Goal: Task Accomplishment & Management: Use online tool/utility

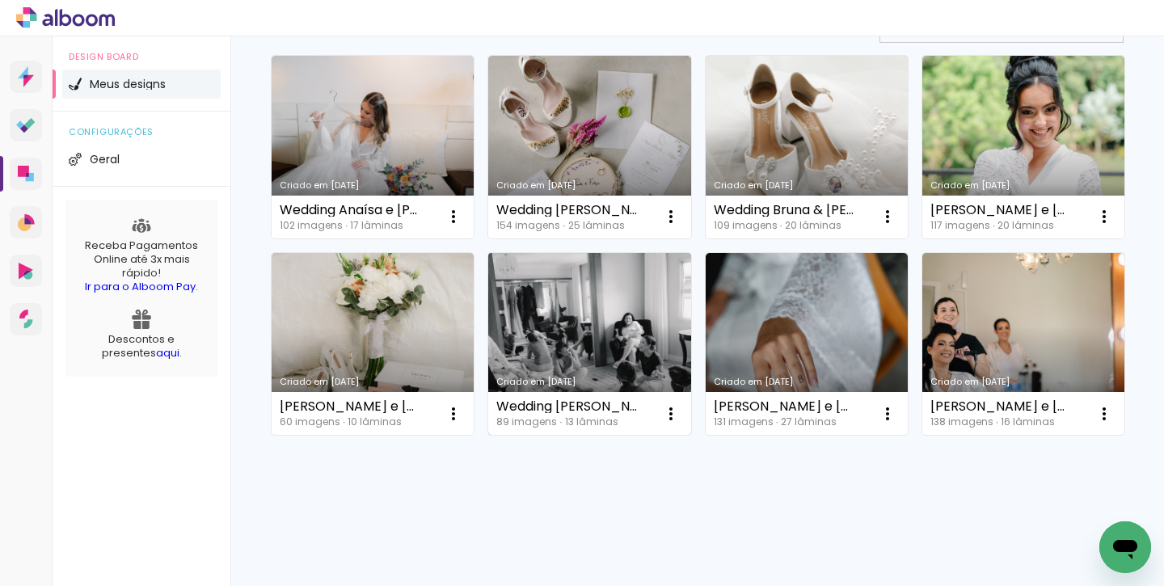
scroll to position [129, 0]
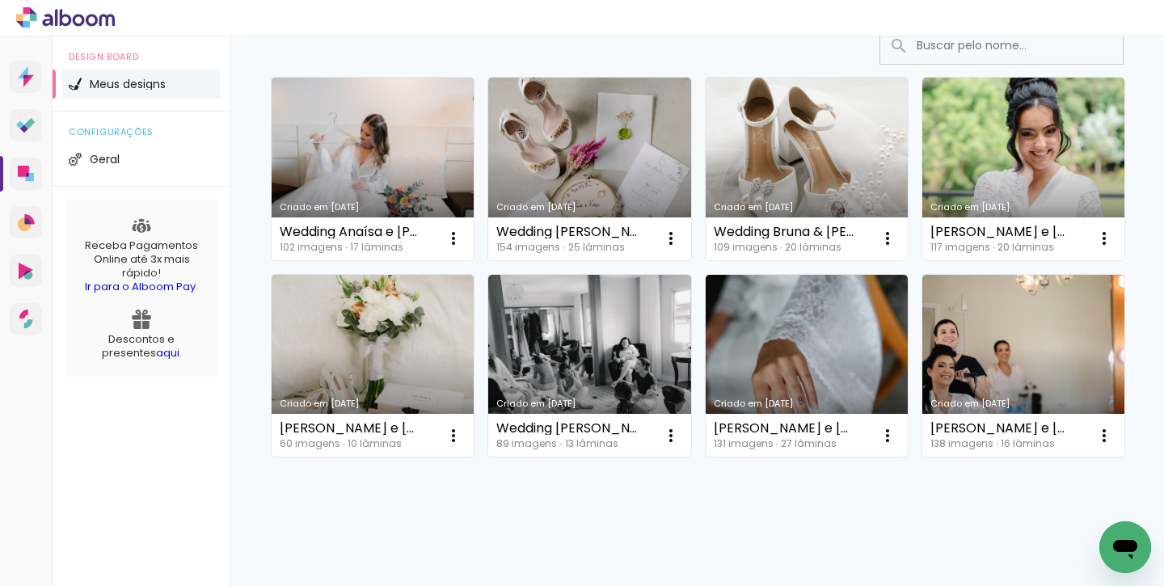
click at [784, 178] on link "Criado em [DATE]" at bounding box center [807, 169] width 202 height 183
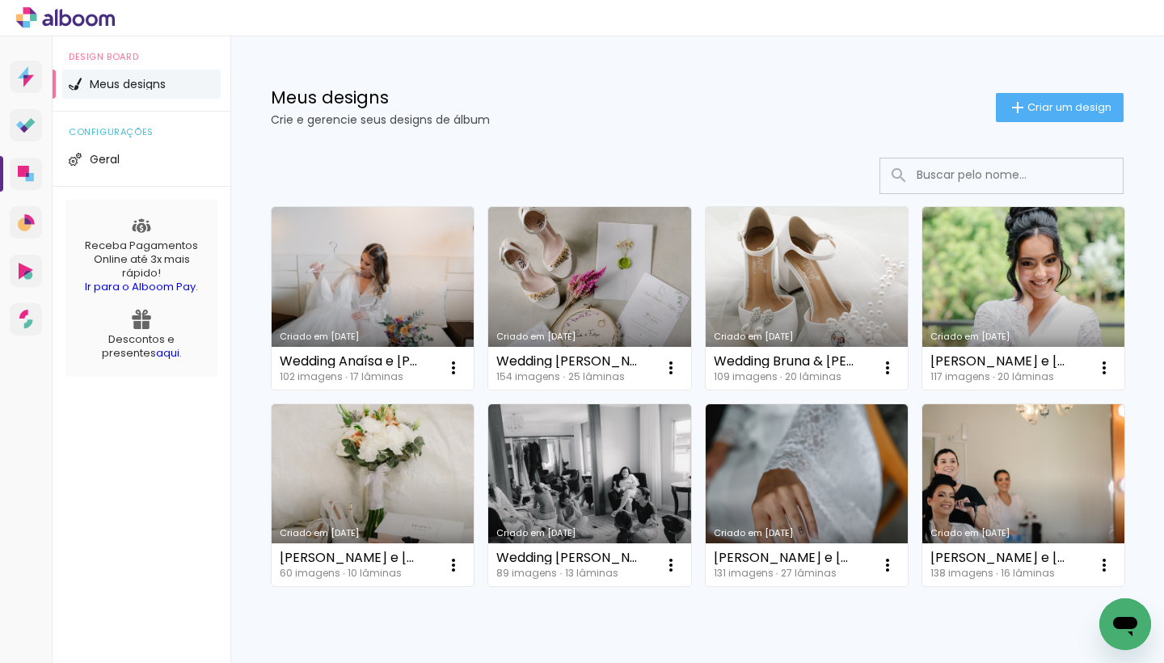
click at [807, 255] on link "Criado em [DATE]" at bounding box center [807, 298] width 202 height 183
